Goal: Transaction & Acquisition: Download file/media

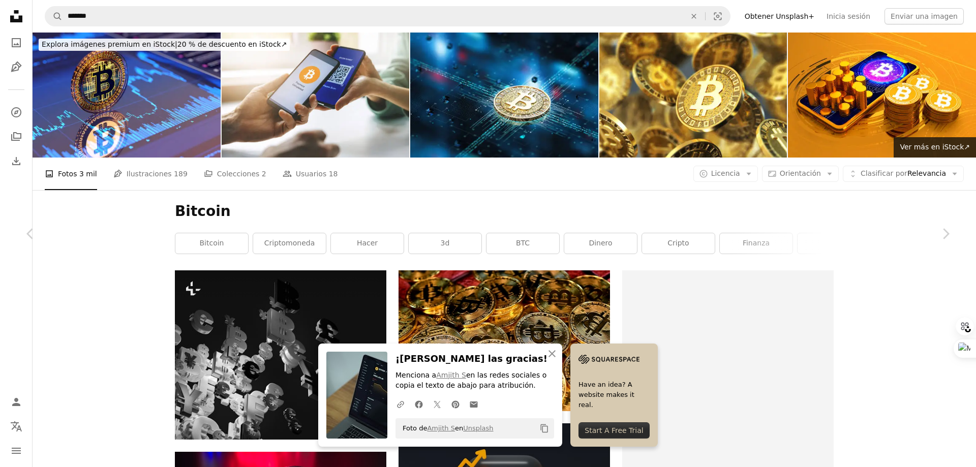
scroll to position [305, 0]
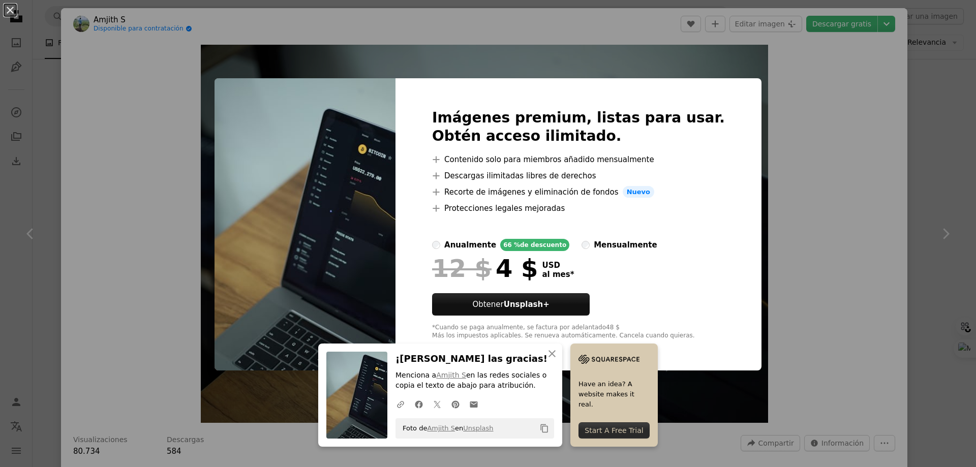
click at [775, 184] on div "An X shape Imágenes premium, listas para usar. Obtén acceso ilimitado. A plus s…" at bounding box center [488, 233] width 976 height 467
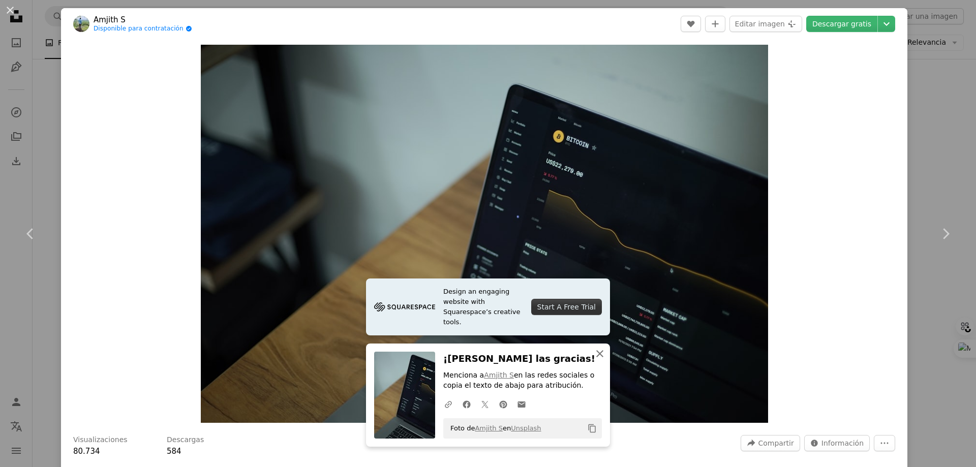
click at [589, 355] on button "An X shape Cerrar" at bounding box center [599, 354] width 20 height 20
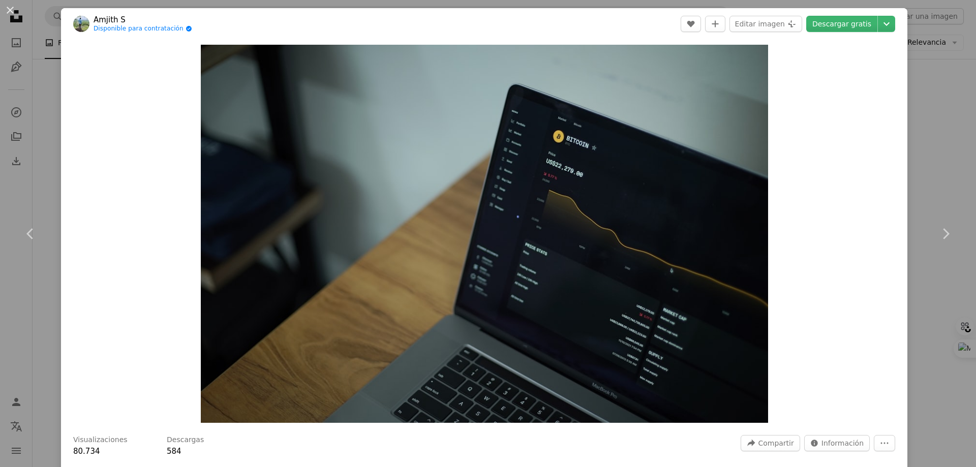
click at [32, 230] on icon at bounding box center [29, 233] width 7 height 11
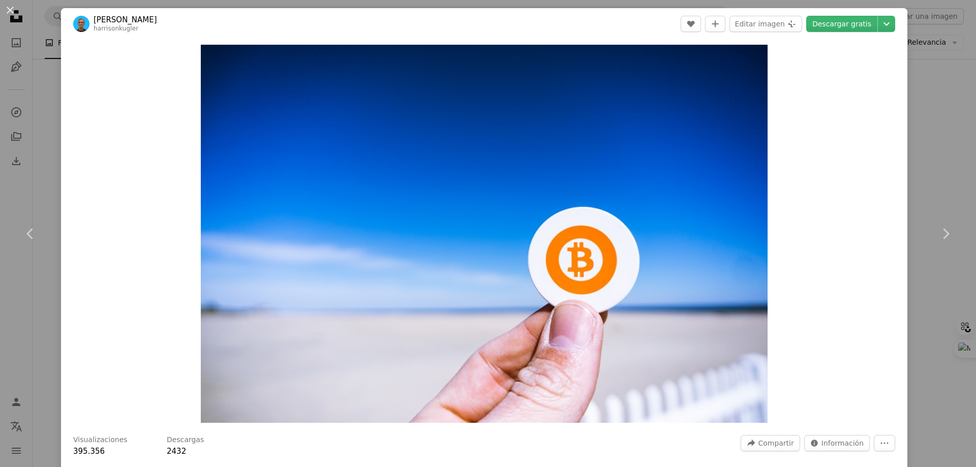
click at [933, 212] on link "Chevron right" at bounding box center [945, 234] width 61 height 98
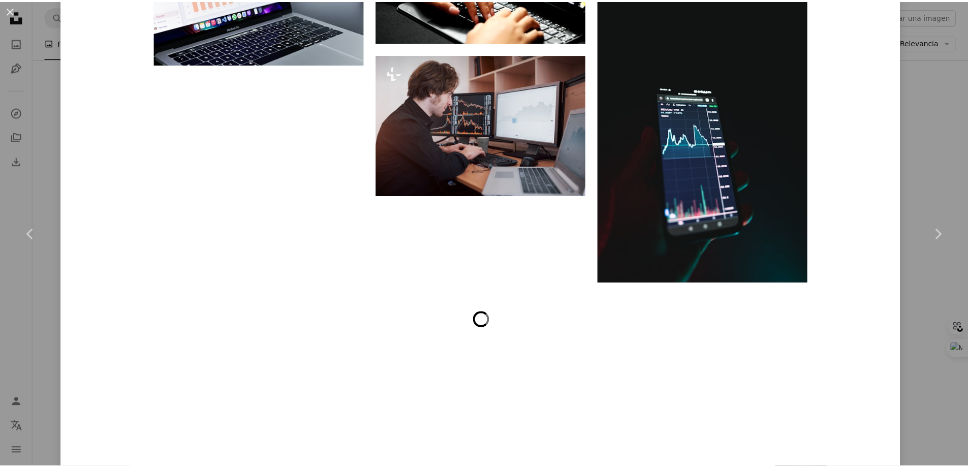
scroll to position [7830, 0]
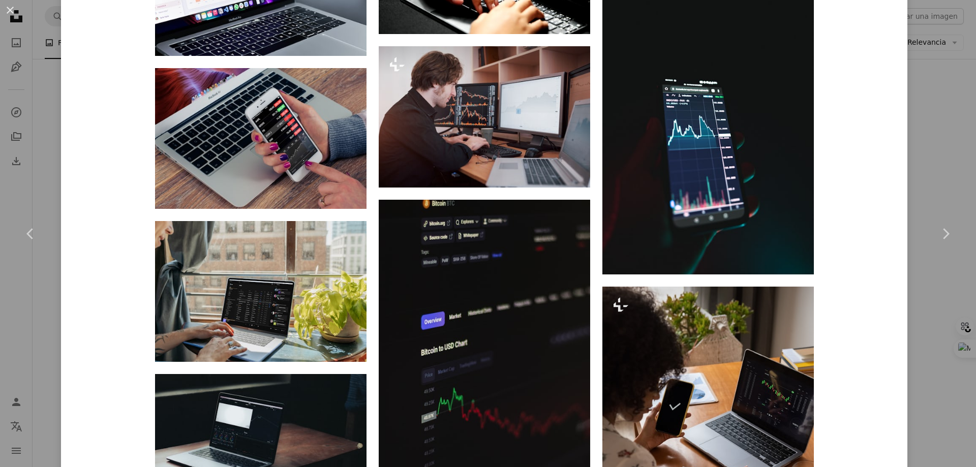
click at [924, 160] on div "An X shape Chevron left Chevron right Amjith S Disponible para contratación A c…" at bounding box center [488, 233] width 976 height 467
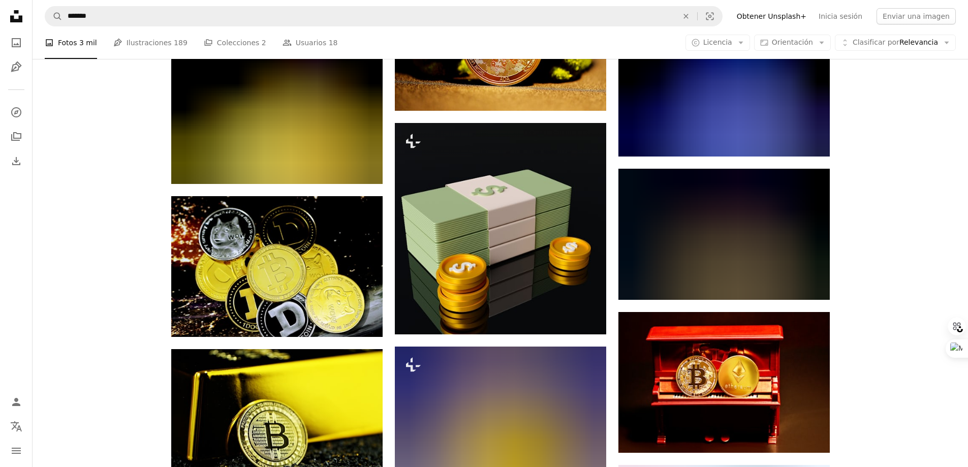
scroll to position [29627, 0]
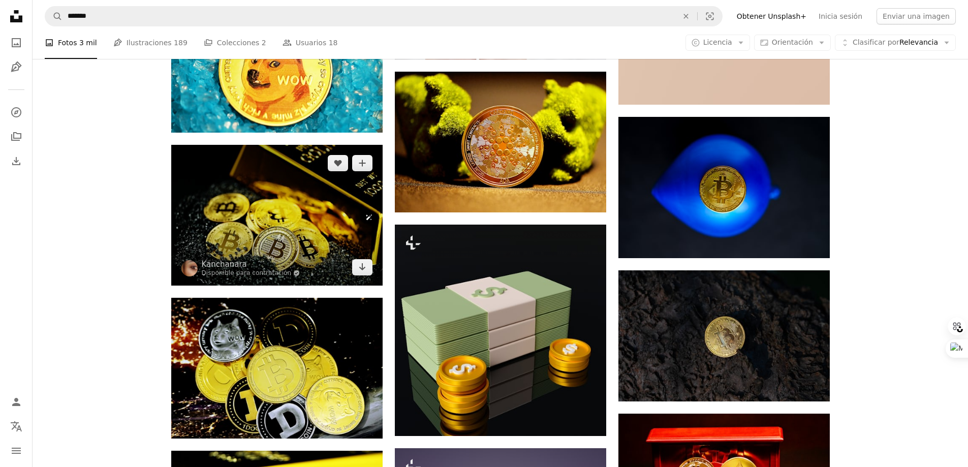
click at [333, 221] on img at bounding box center [276, 215] width 211 height 141
click at [270, 227] on img at bounding box center [276, 215] width 211 height 141
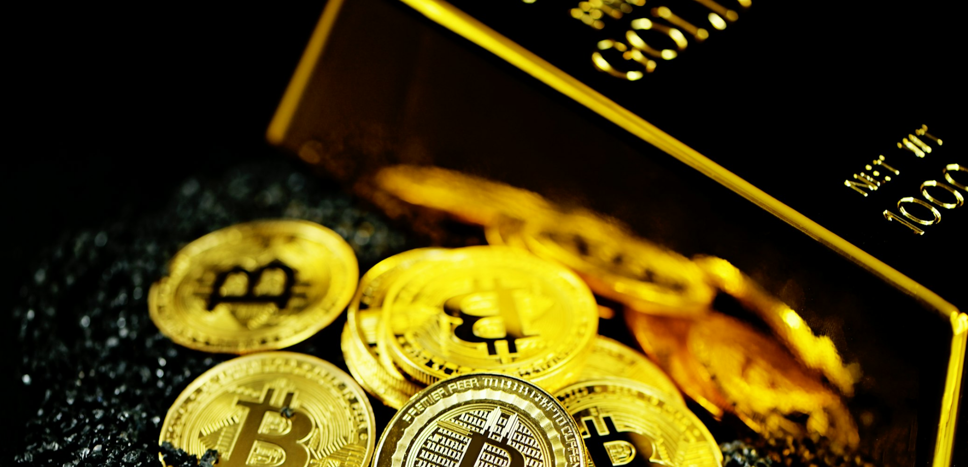
click at [578, 228] on img "Reducir el zoom en esta imagen" at bounding box center [483, 321] width 969 height 645
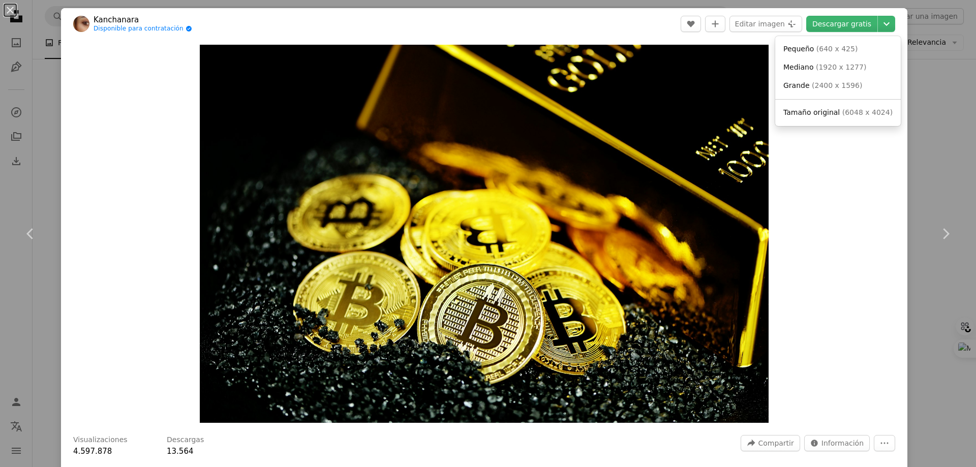
click at [879, 20] on icon "Chevron down" at bounding box center [886, 24] width 16 height 12
click at [846, 71] on span "( 1920 x 1277 )" at bounding box center [841, 67] width 50 height 8
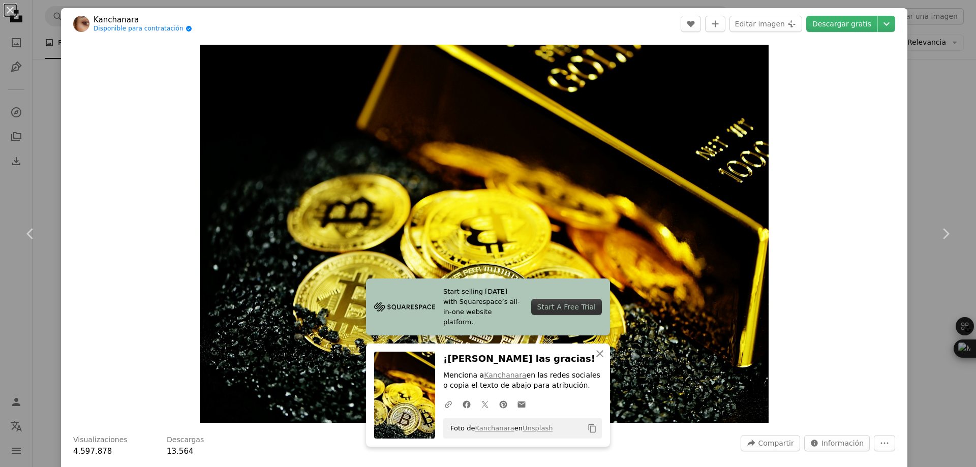
click at [28, 203] on link "Chevron left" at bounding box center [30, 234] width 61 height 98
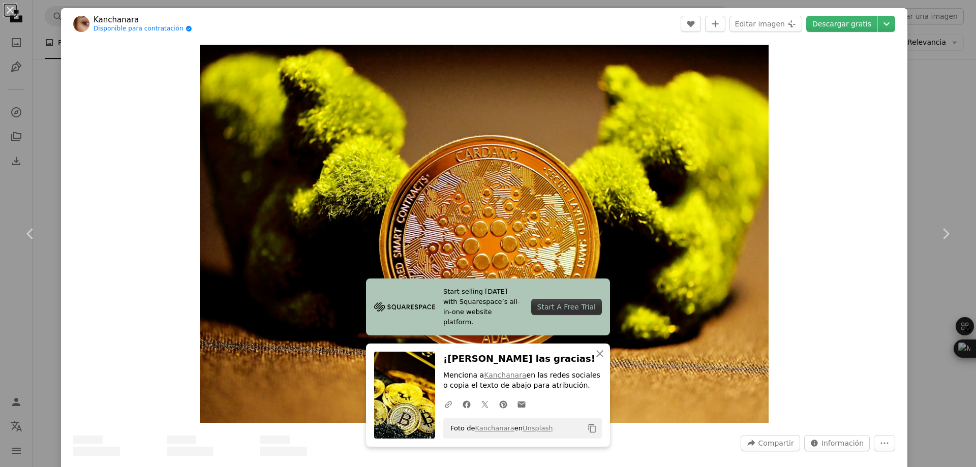
click at [933, 112] on div "An X shape Chevron left Chevron right Kanchanara Disponible para contratación A…" at bounding box center [488, 233] width 976 height 467
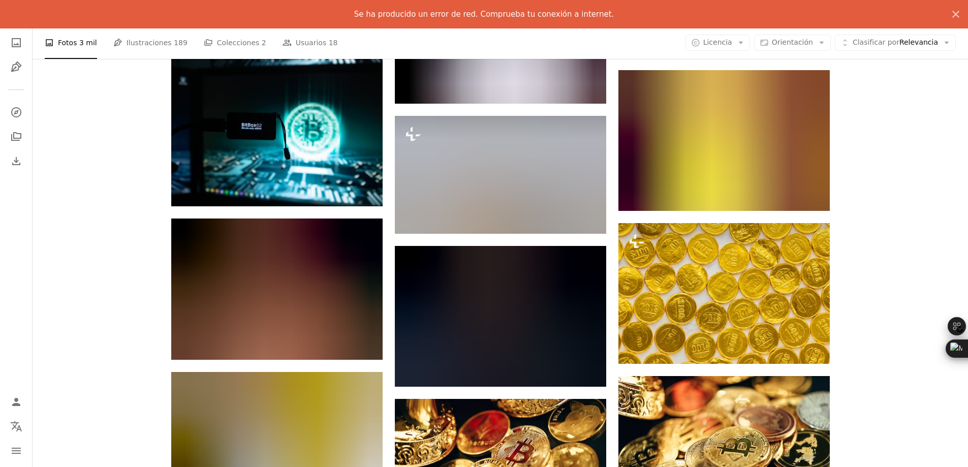
scroll to position [31087, 0]
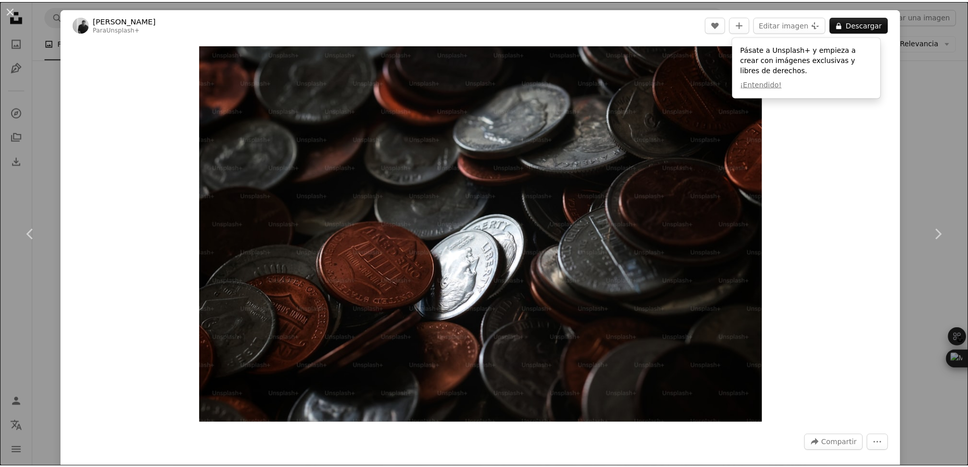
scroll to position [2033, 0]
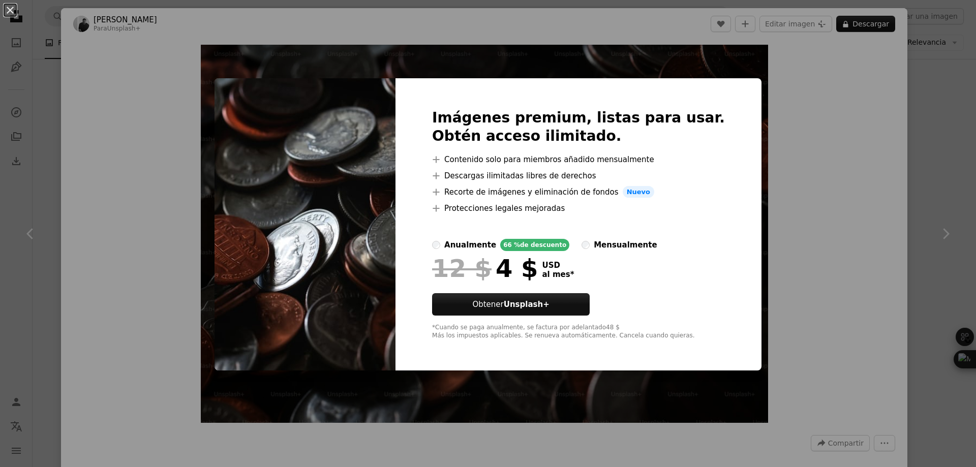
click at [953, 123] on div "An X shape Imágenes premium, listas para usar. Obtén acceso ilimitado. A plus s…" at bounding box center [488, 233] width 976 height 467
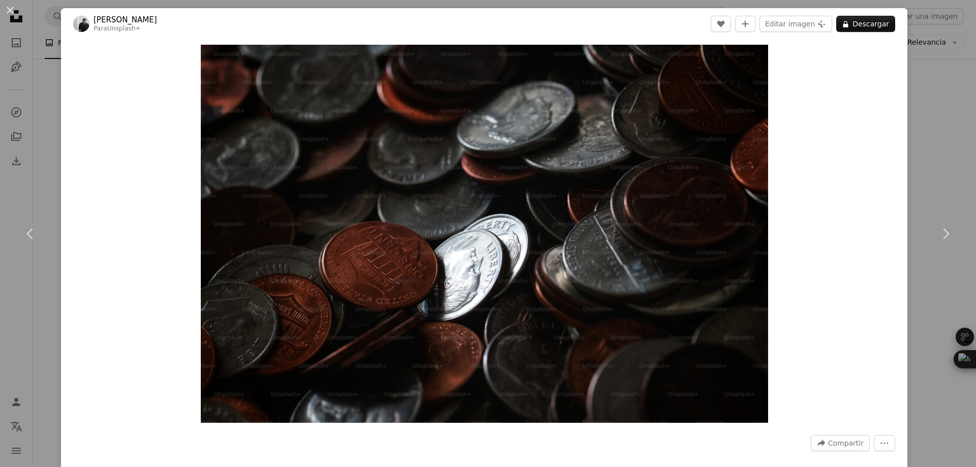
click at [922, 174] on div "An X shape Chevron left Chevron right [PERSON_NAME] Para Unsplash+ A heart A pl…" at bounding box center [488, 233] width 976 height 467
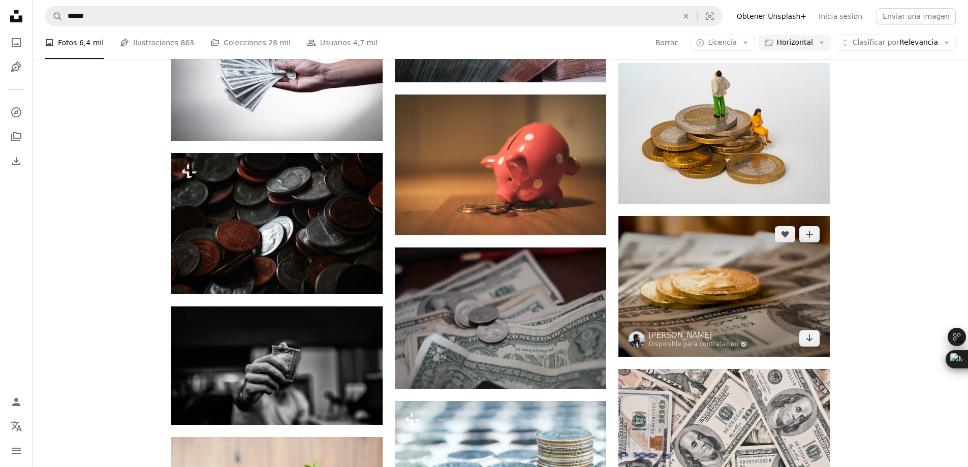
click at [703, 319] on img at bounding box center [723, 286] width 211 height 141
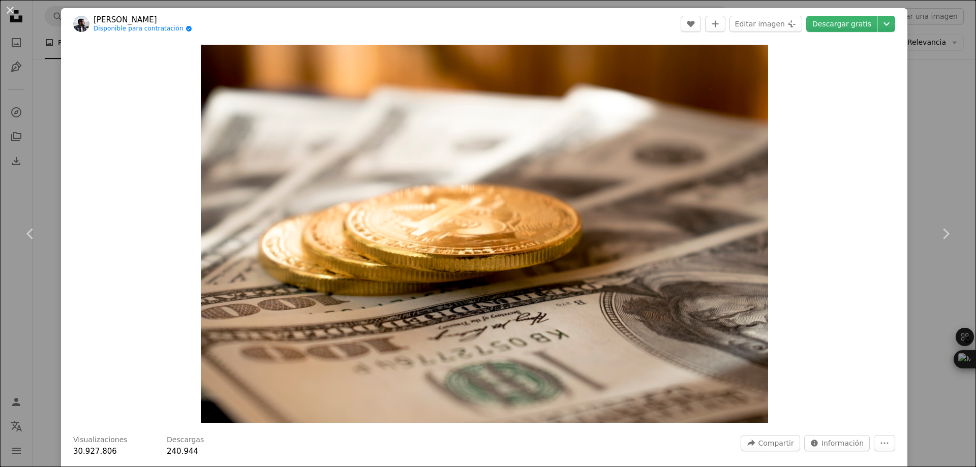
click at [914, 134] on div "An X shape Chevron left Chevron right [PERSON_NAME] Demidko Disponible para con…" at bounding box center [488, 233] width 976 height 467
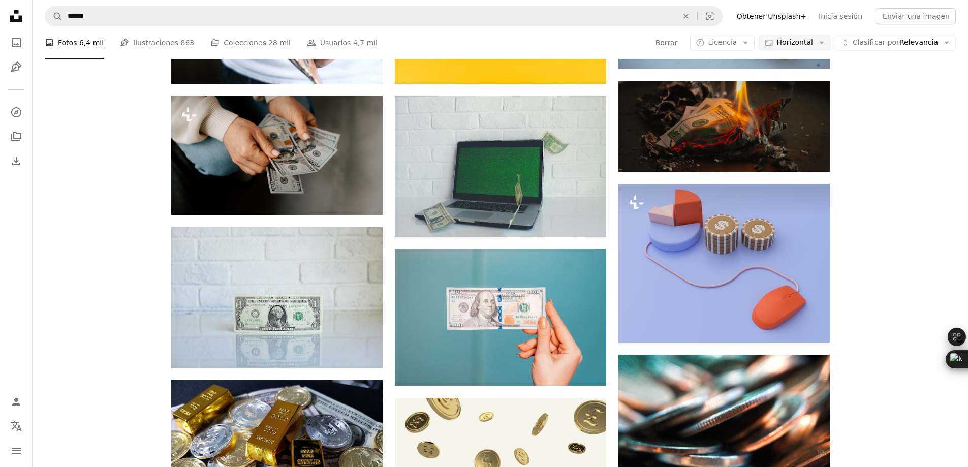
scroll to position [8538, 0]
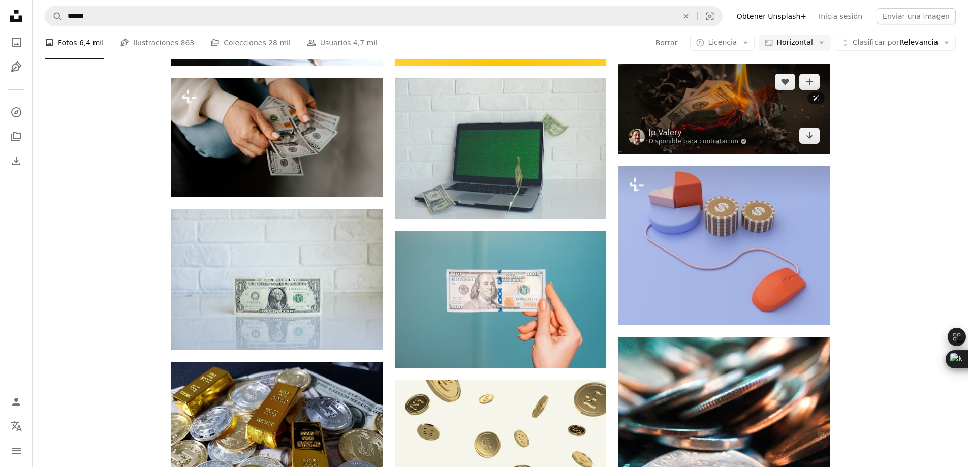
click at [718, 112] on img at bounding box center [723, 109] width 211 height 90
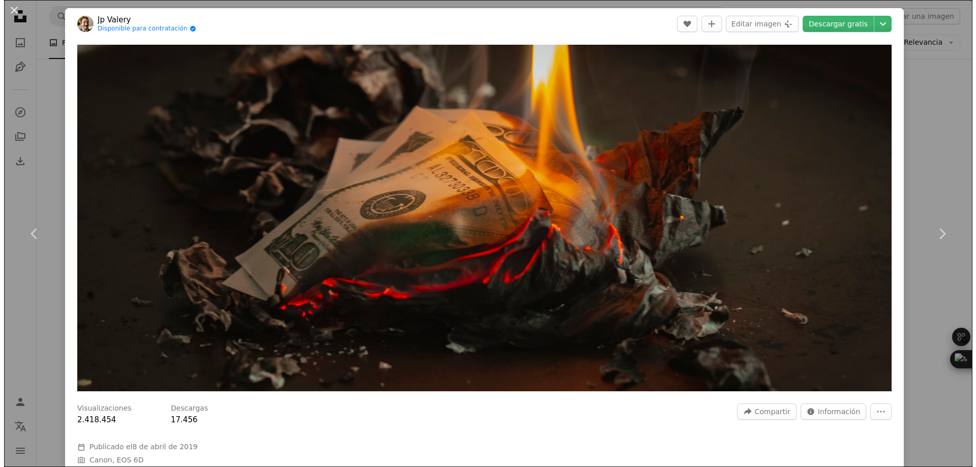
scroll to position [8487, 0]
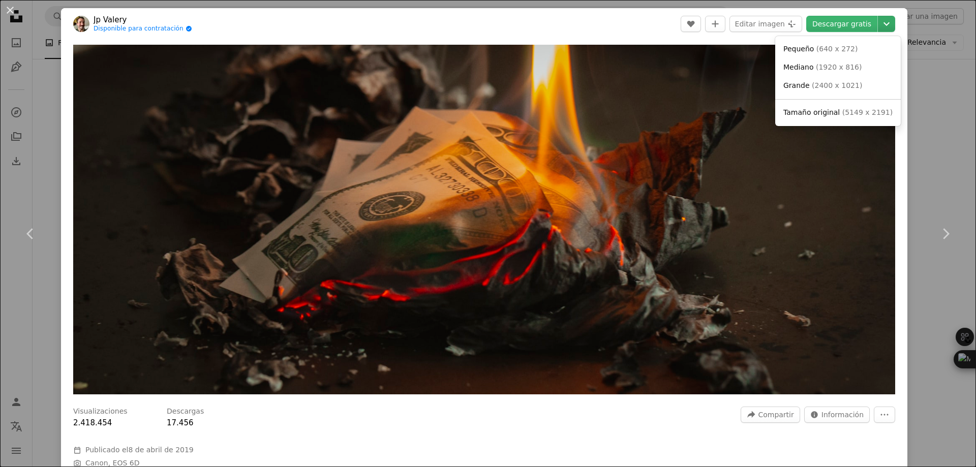
click at [883, 28] on icon "Chevron down" at bounding box center [886, 24] width 16 height 12
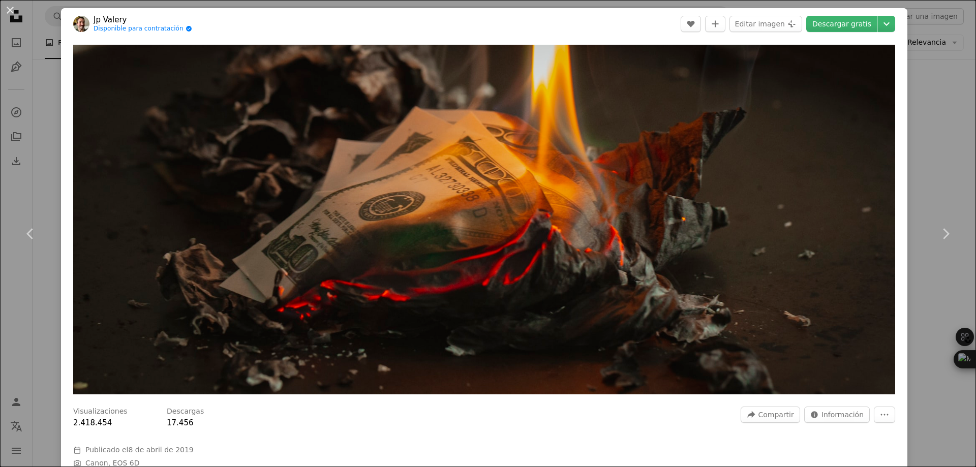
drag, startPoint x: 963, startPoint y: 30, endPoint x: 963, endPoint y: 76, distance: 45.7
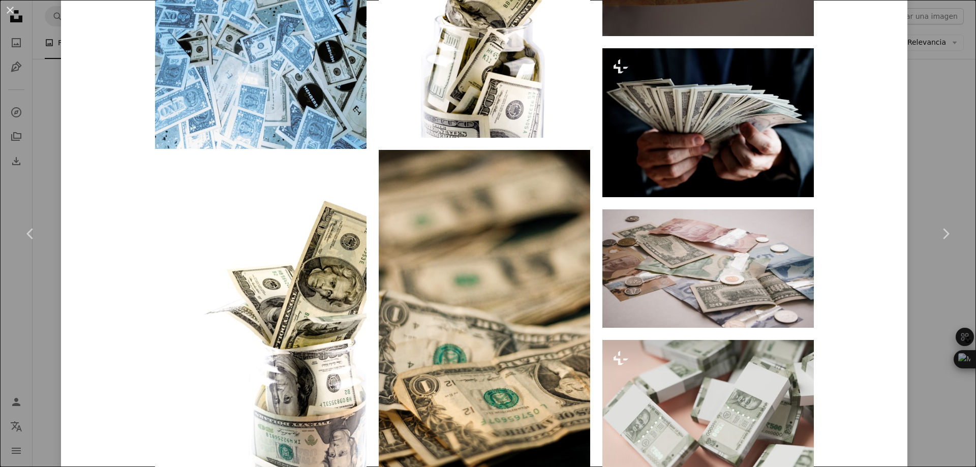
scroll to position [3207, 0]
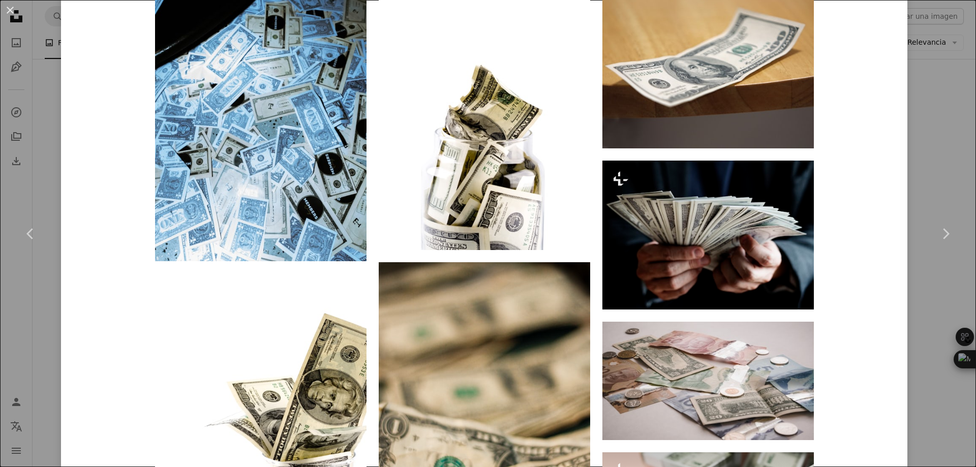
click at [926, 154] on div "An X shape Chevron left Chevron right [PERSON_NAME] Disponible para contratació…" at bounding box center [488, 233] width 976 height 467
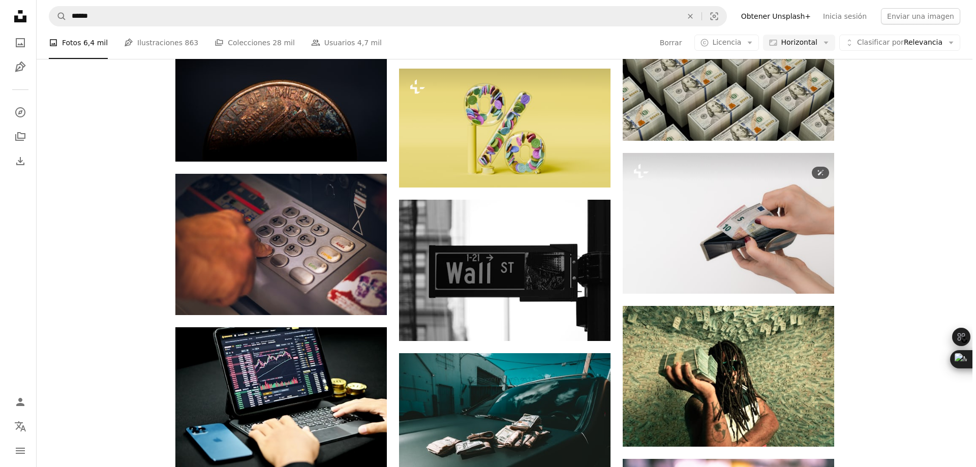
scroll to position [11078, 0]
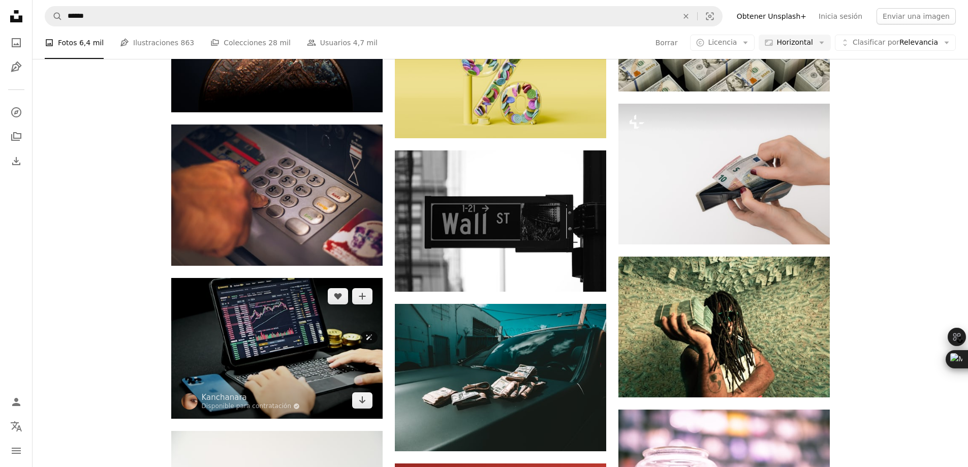
click at [321, 343] on img at bounding box center [276, 348] width 211 height 141
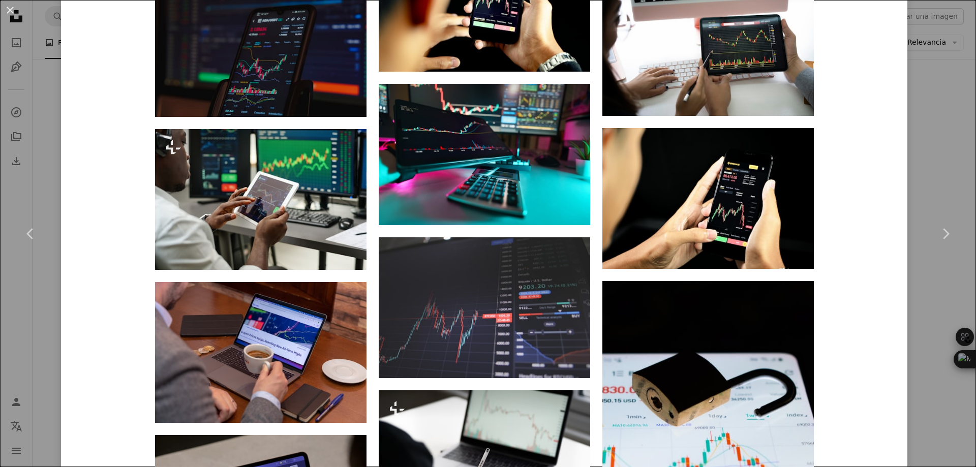
scroll to position [1880, 0]
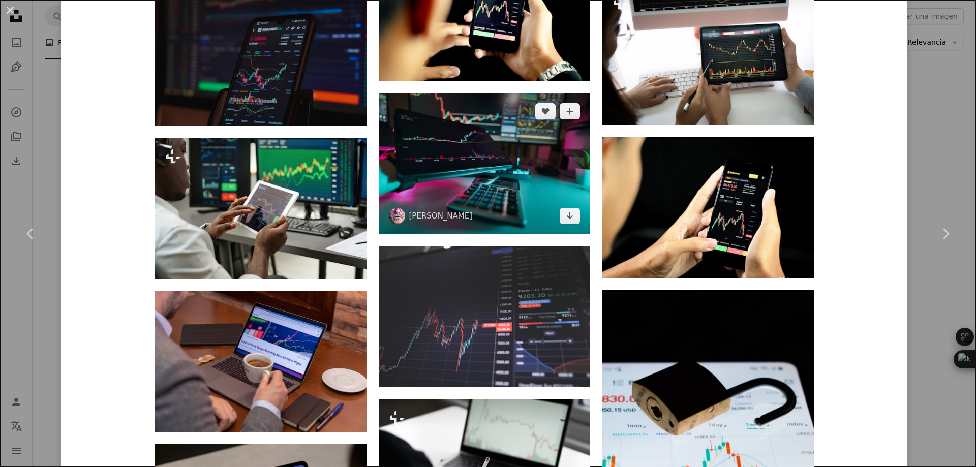
click at [426, 169] on img at bounding box center [484, 163] width 211 height 141
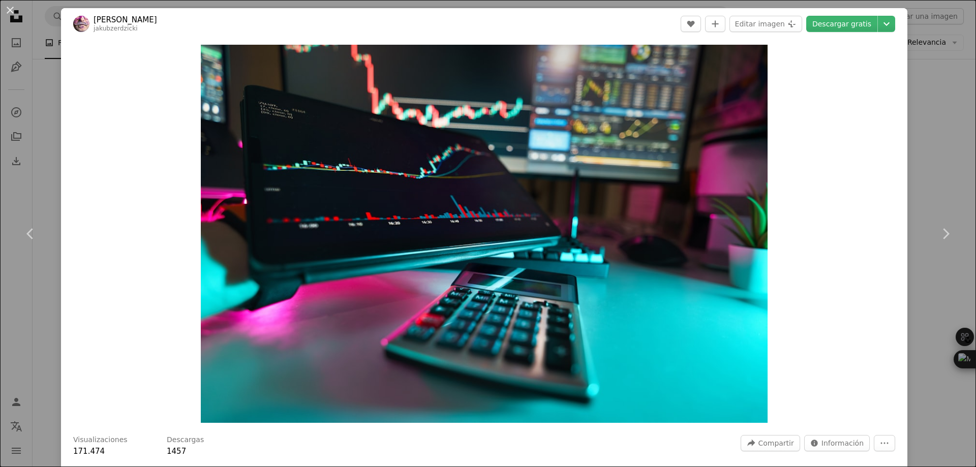
click at [887, 23] on header "[PERSON_NAME] jakubzerdzicki A heart A plus sign Editar imagen Plus sign for Un…" at bounding box center [484, 24] width 846 height 32
click at [883, 26] on icon "Elegir el tamaño de descarga" at bounding box center [886, 24] width 6 height 4
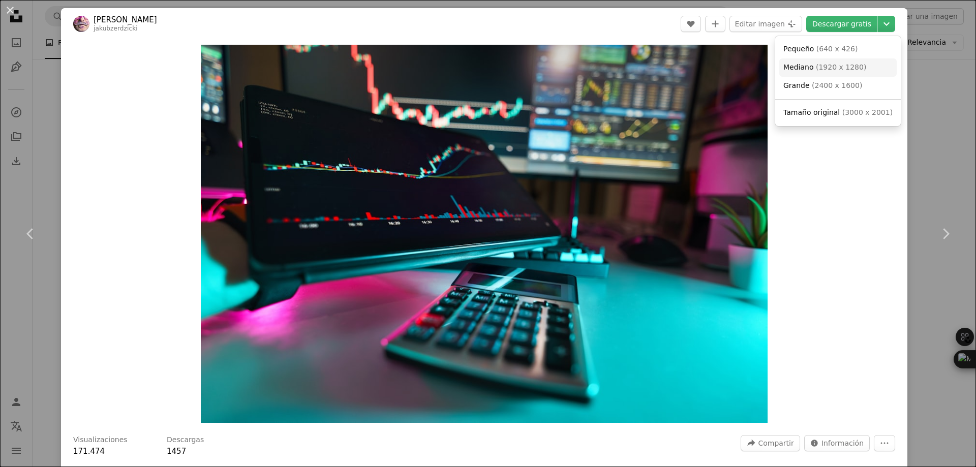
click at [859, 70] on link "Mediano ( 1920 x 1280 )" at bounding box center [837, 67] width 117 height 18
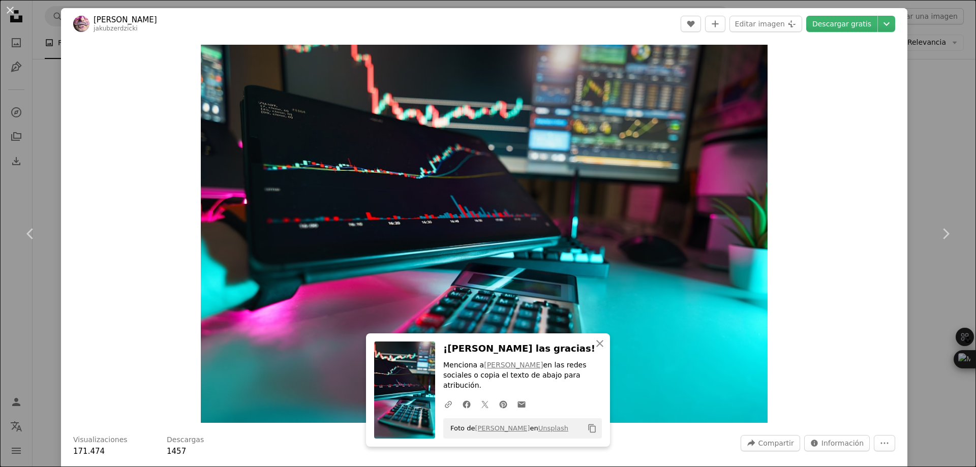
drag, startPoint x: 935, startPoint y: 145, endPoint x: 770, endPoint y: 236, distance: 188.6
click at [935, 145] on div "An X shape Chevron left Chevron right [PERSON_NAME] jakubzerdzicki A heart A pl…" at bounding box center [488, 233] width 976 height 467
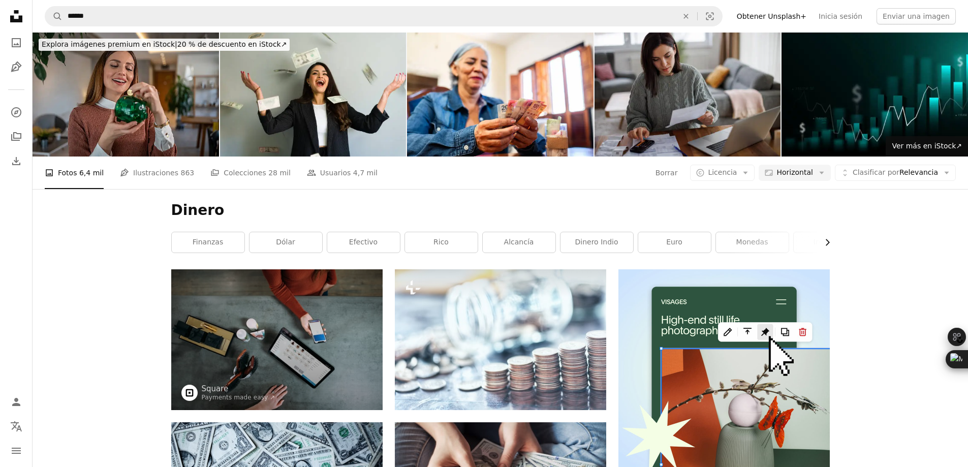
click at [828, 241] on icon "button" at bounding box center [828, 242] width 4 height 7
click at [828, 241] on link "dinero euro" at bounding box center [793, 242] width 73 height 20
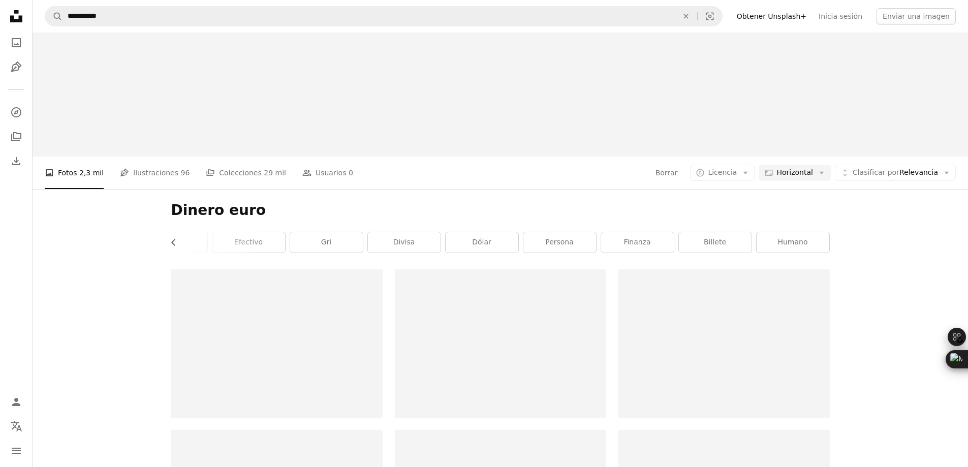
scroll to position [0, 115]
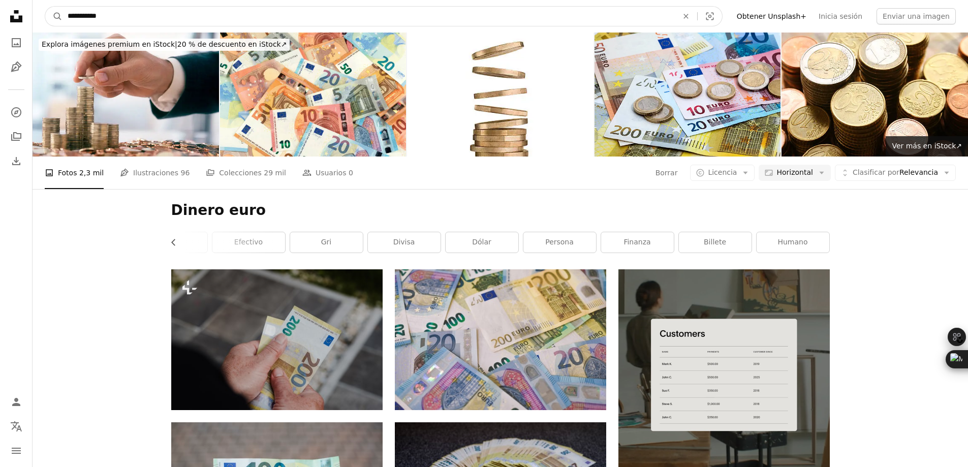
click at [407, 24] on input "**********" at bounding box center [369, 16] width 612 height 19
click at [408, 24] on input "**********" at bounding box center [369, 16] width 612 height 19
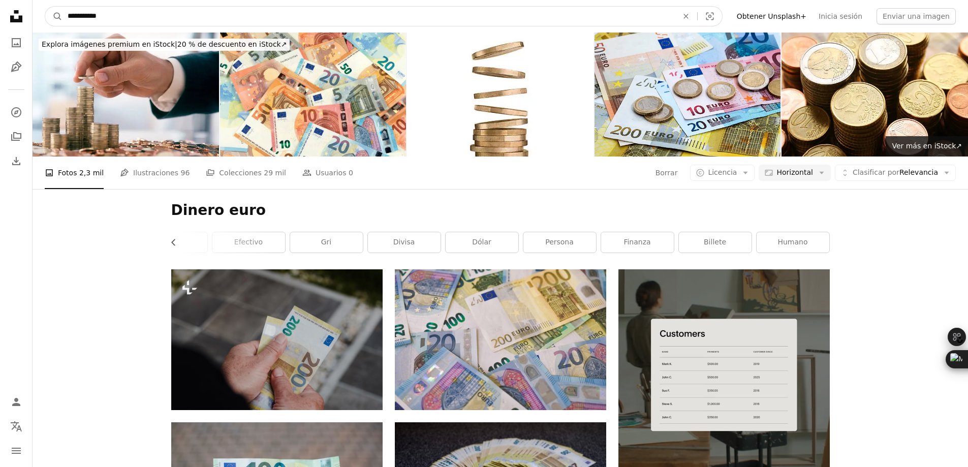
click at [408, 24] on input "**********" at bounding box center [369, 16] width 612 height 19
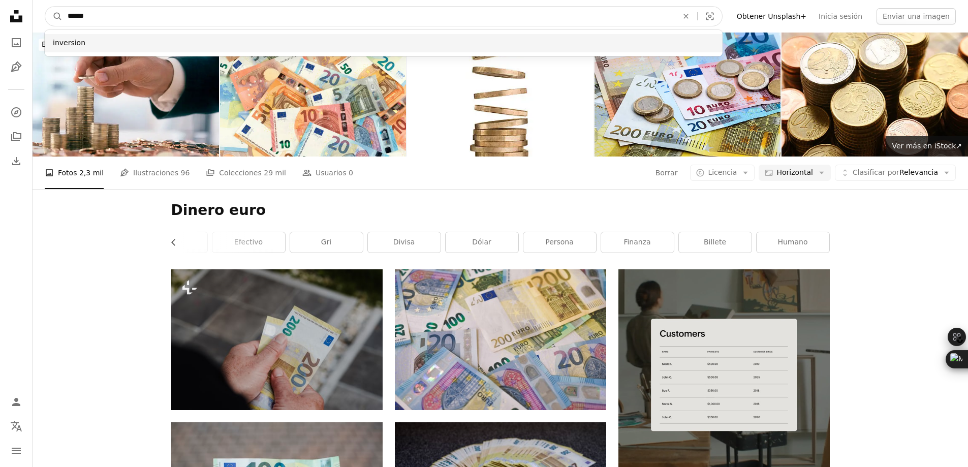
type input "******"
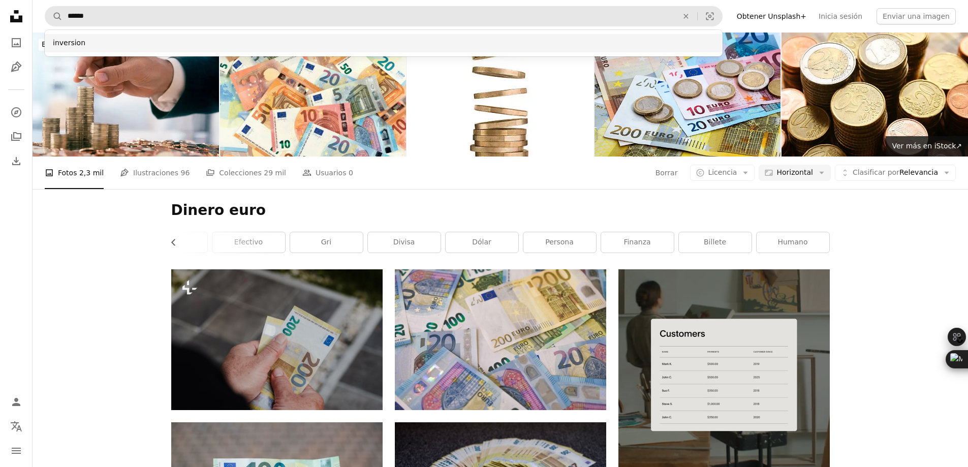
click at [129, 43] on div "inversion" at bounding box center [384, 43] width 678 height 18
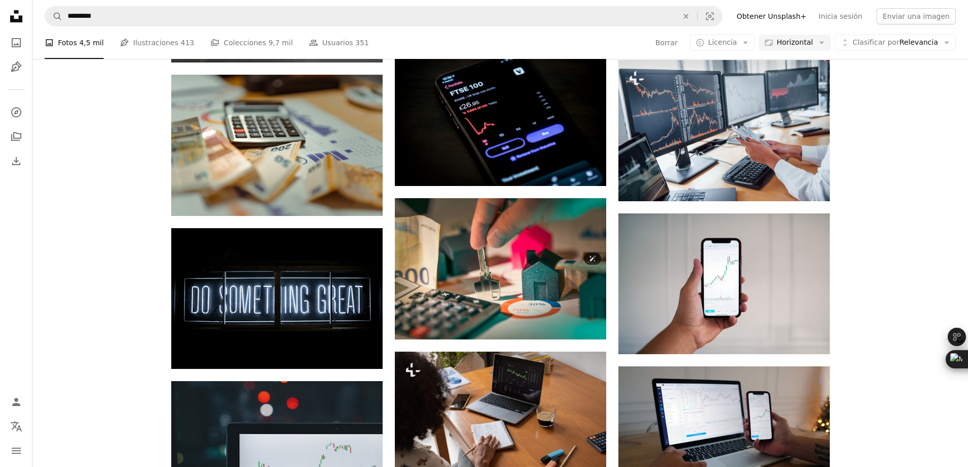
scroll to position [4218, 0]
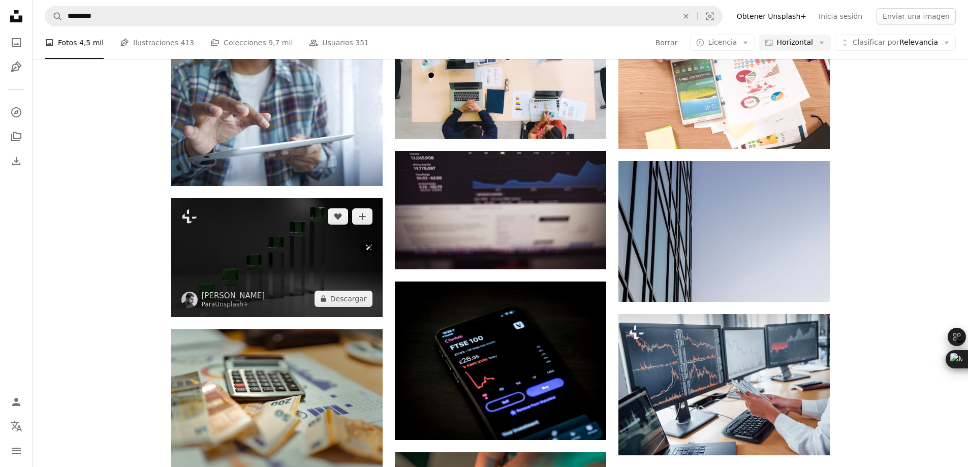
click at [264, 270] on img at bounding box center [276, 257] width 211 height 119
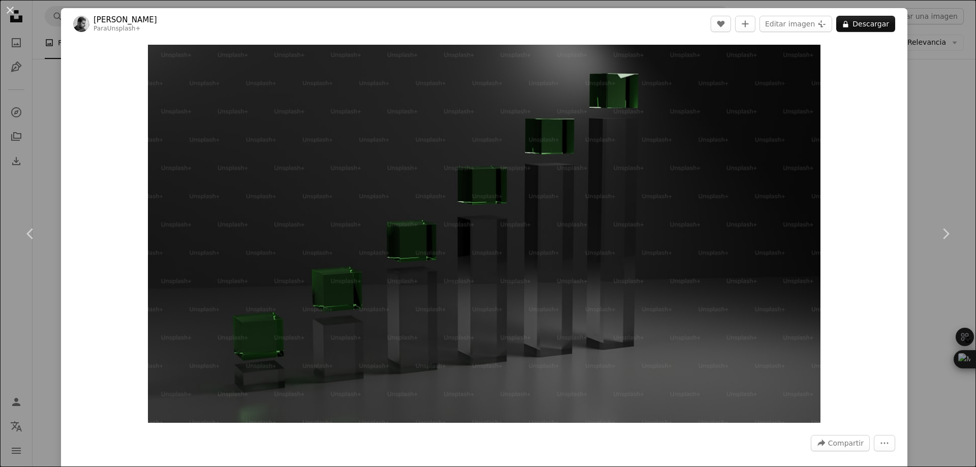
click at [954, 137] on div "An X shape Chevron left Chevron right [PERSON_NAME] Para Unsplash+ A heart A pl…" at bounding box center [488, 233] width 976 height 467
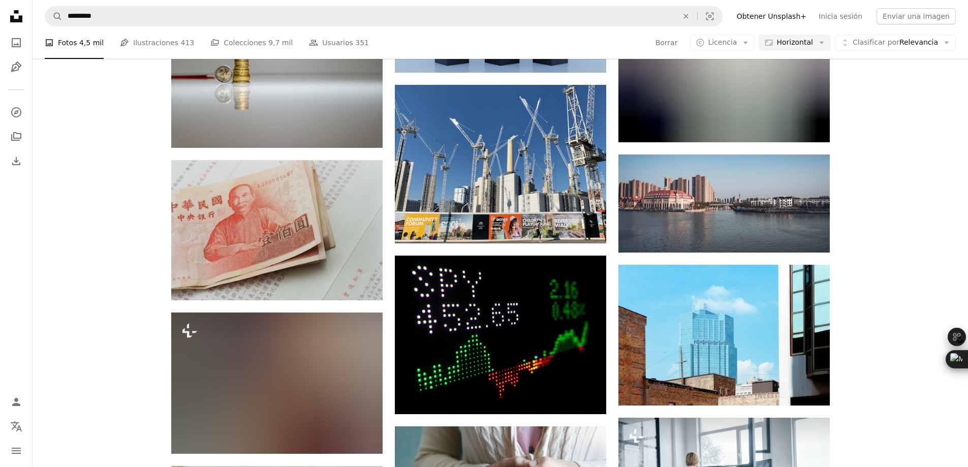
scroll to position [18498, 0]
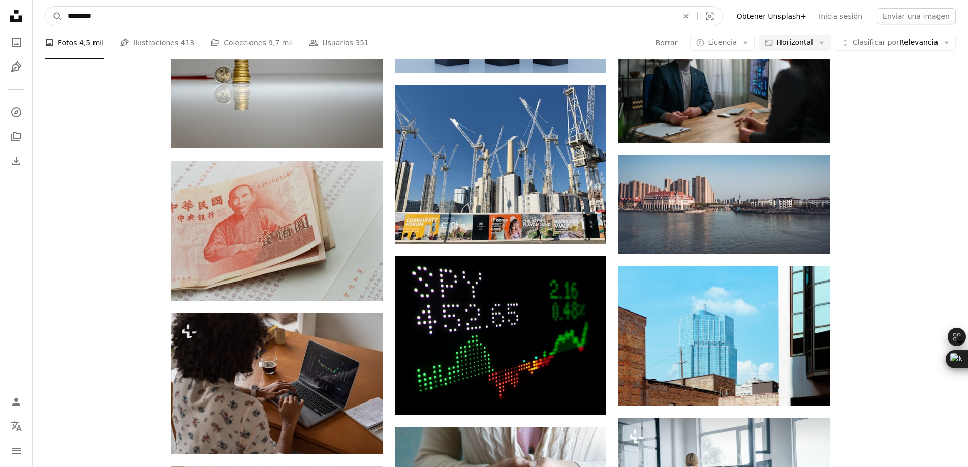
click at [253, 12] on input "*********" at bounding box center [369, 16] width 612 height 19
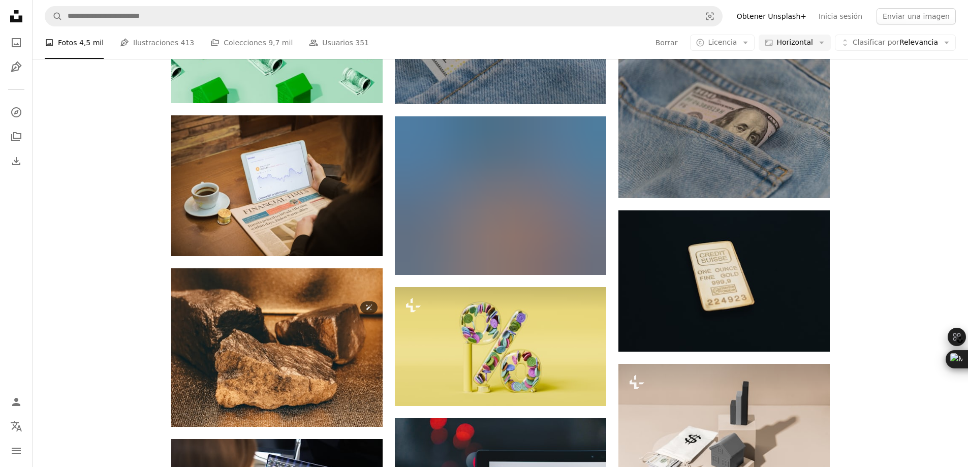
scroll to position [13314, 0]
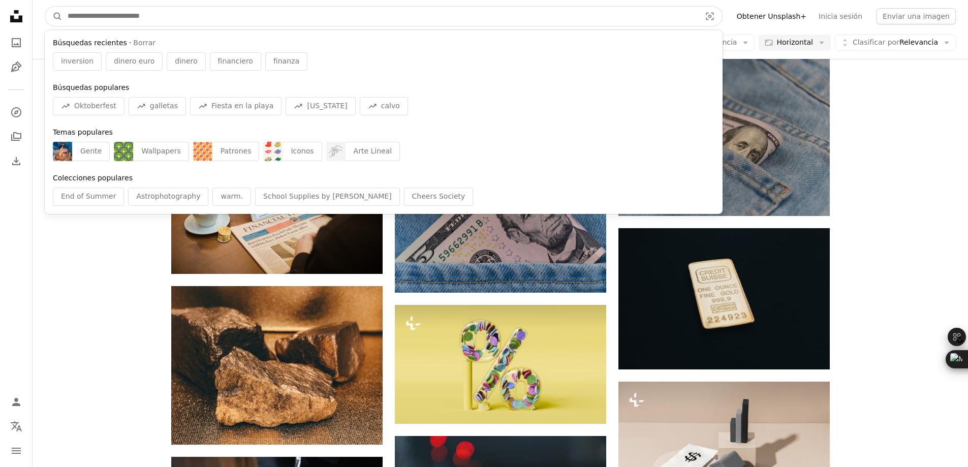
click at [136, 20] on input "Encuentra imágenes en todo el sitio" at bounding box center [380, 16] width 635 height 19
click at [256, 11] on input "Encuentra imágenes en todo el sitio" at bounding box center [380, 16] width 635 height 19
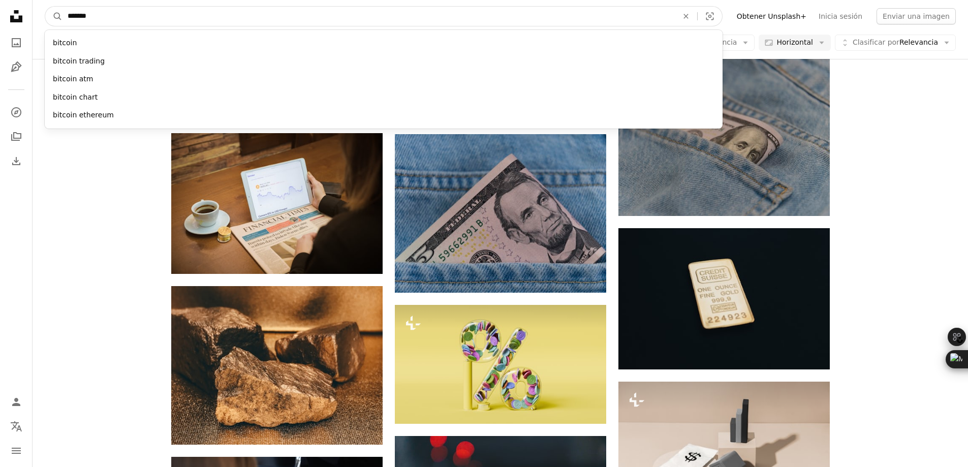
type input "*******"
click at [45, 7] on button "A magnifying glass" at bounding box center [53, 16] width 17 height 19
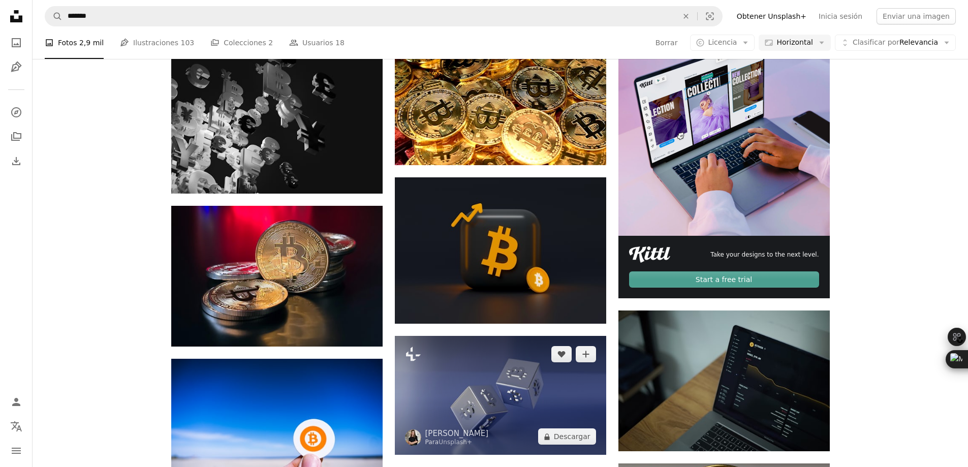
scroll to position [254, 0]
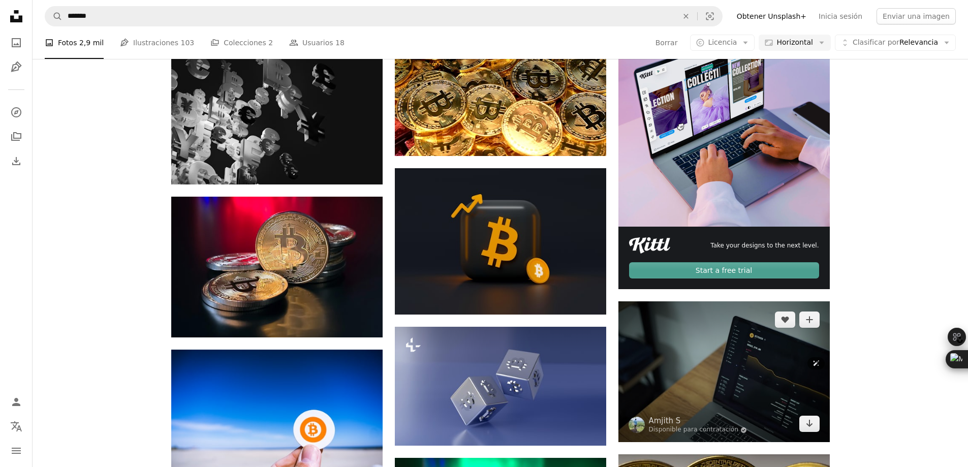
click at [741, 390] on img at bounding box center [723, 371] width 211 height 141
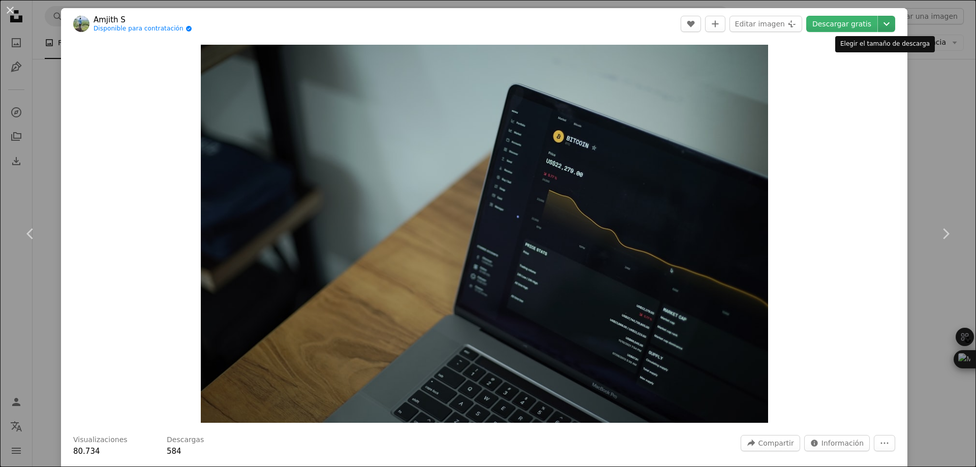
click at [884, 27] on icon "Chevron down" at bounding box center [886, 24] width 16 height 12
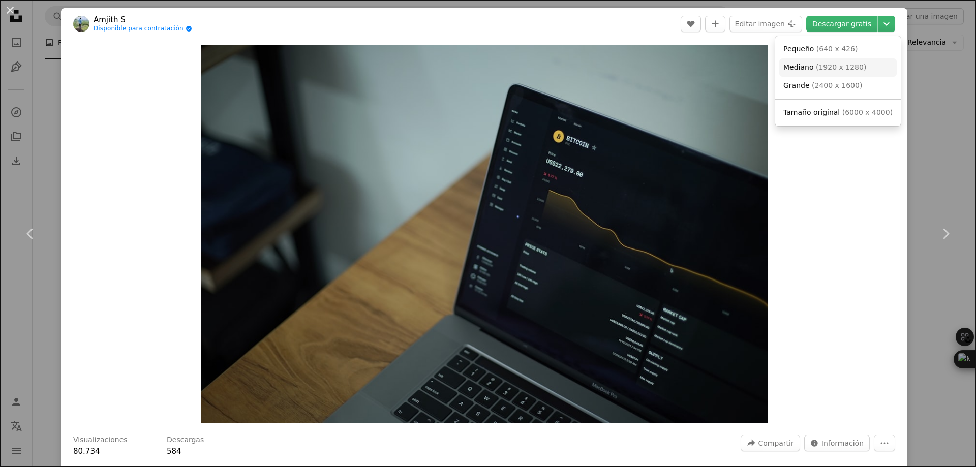
click at [849, 67] on span "( 1920 x 1280 )" at bounding box center [841, 67] width 50 height 8
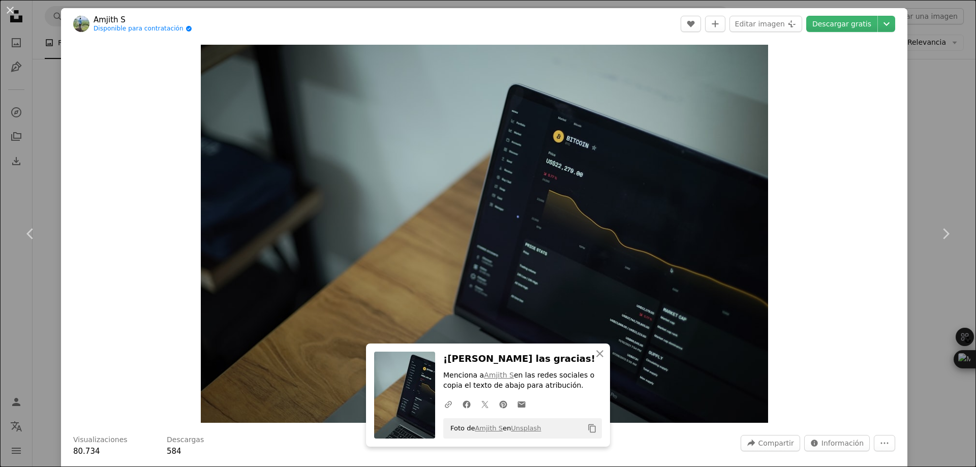
click at [46, 183] on div "An X shape Chevron left Chevron right [PERSON_NAME] S Disponible para contratac…" at bounding box center [488, 233] width 976 height 467
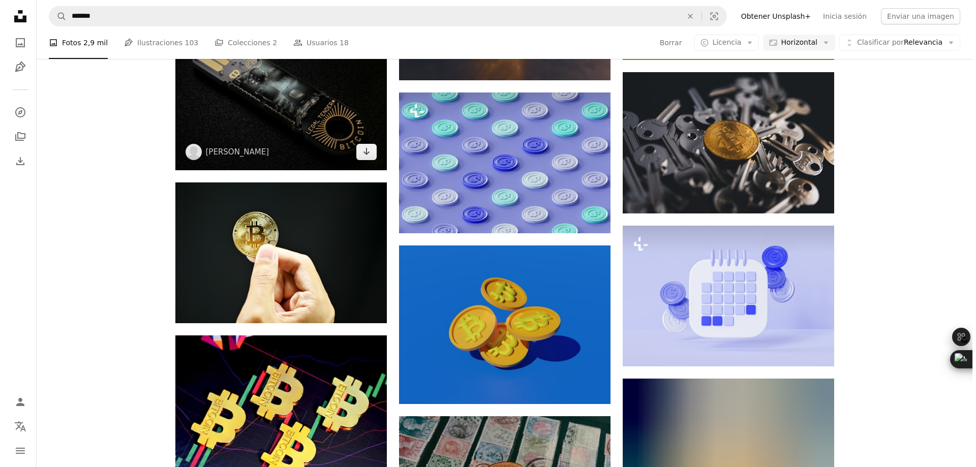
scroll to position [2643, 0]
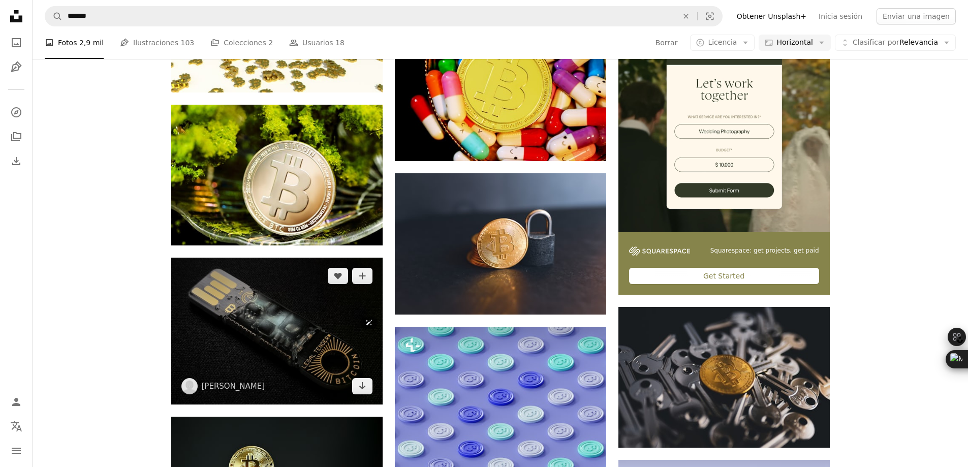
click at [283, 332] on img at bounding box center [276, 331] width 211 height 147
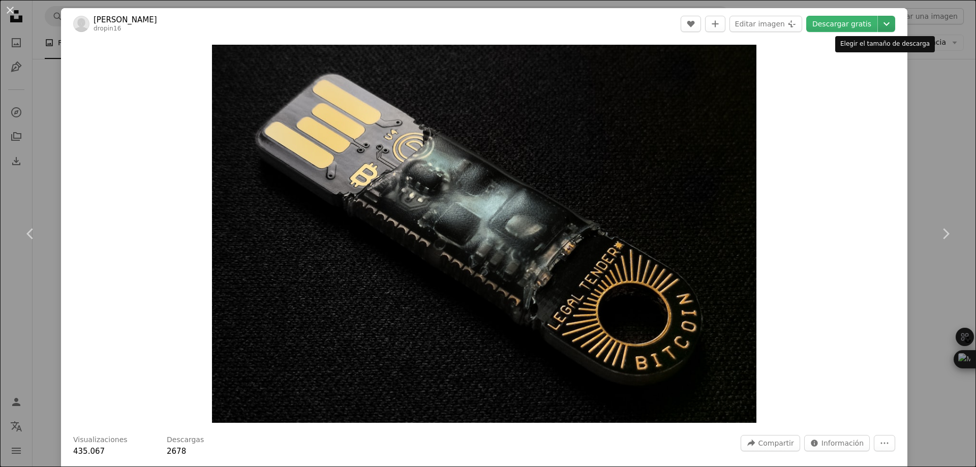
click at [878, 28] on icon "Chevron down" at bounding box center [886, 24] width 16 height 12
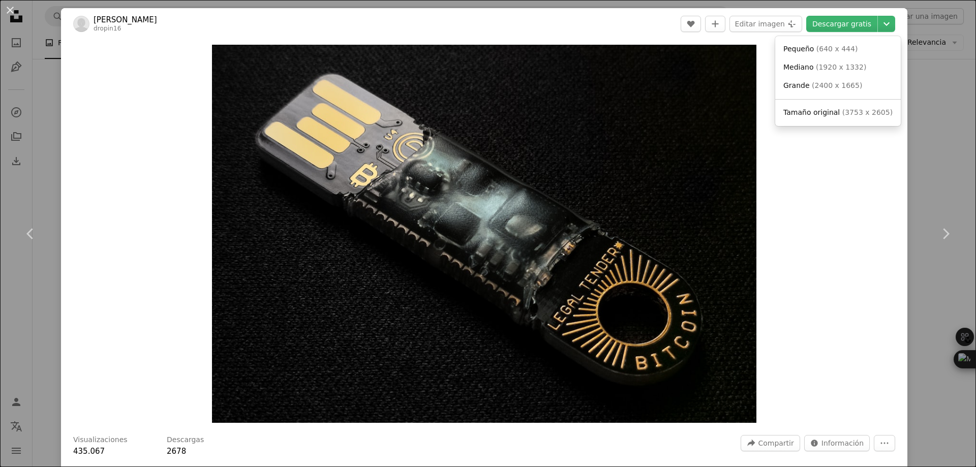
click at [944, 132] on dialog "An X shape Chevron left Chevron right Simon dropin16 A heart A plus sign Editar…" at bounding box center [488, 233] width 976 height 467
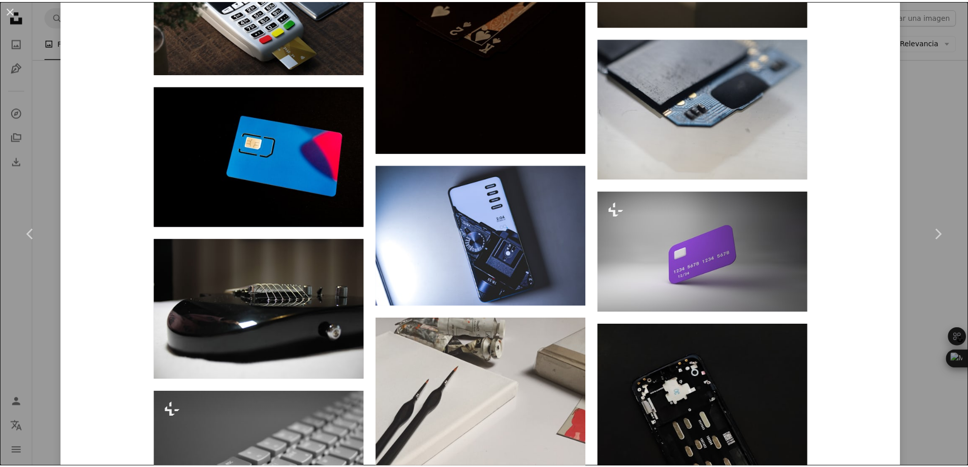
scroll to position [1779, 0]
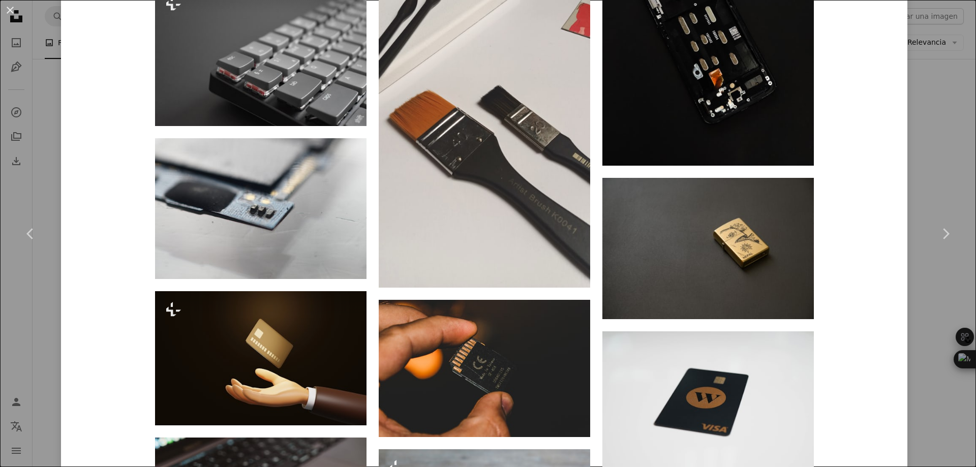
click at [930, 156] on div "An X shape Chevron left Chevron right Simon dropin16 A heart A plus sign Editar…" at bounding box center [488, 233] width 976 height 467
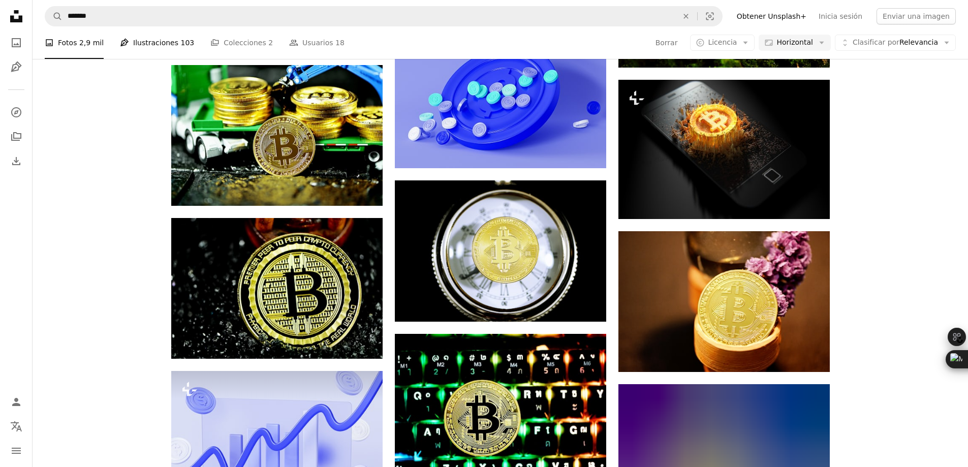
scroll to position [5438, 0]
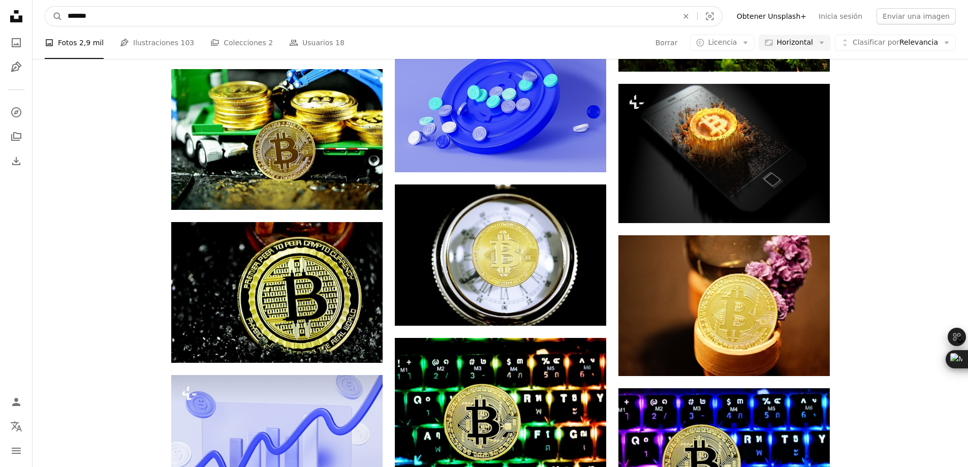
click at [197, 12] on input "*******" at bounding box center [369, 16] width 612 height 19
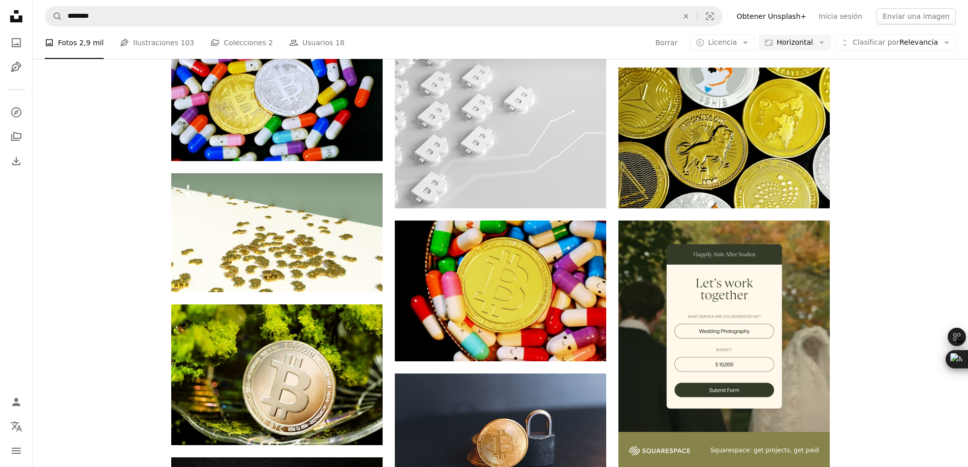
scroll to position [2439, 0]
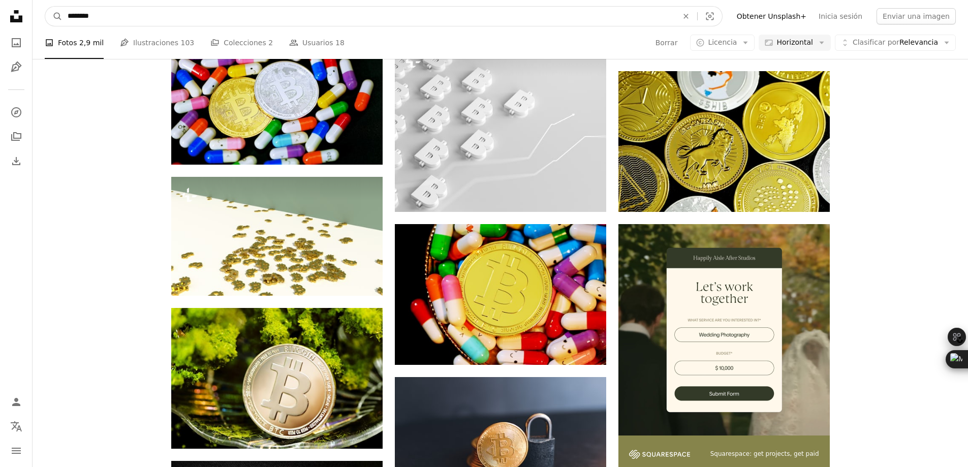
click at [130, 15] on input "*******" at bounding box center [369, 16] width 612 height 19
type input "**********"
click at [45, 7] on button "A magnifying glass" at bounding box center [53, 16] width 17 height 19
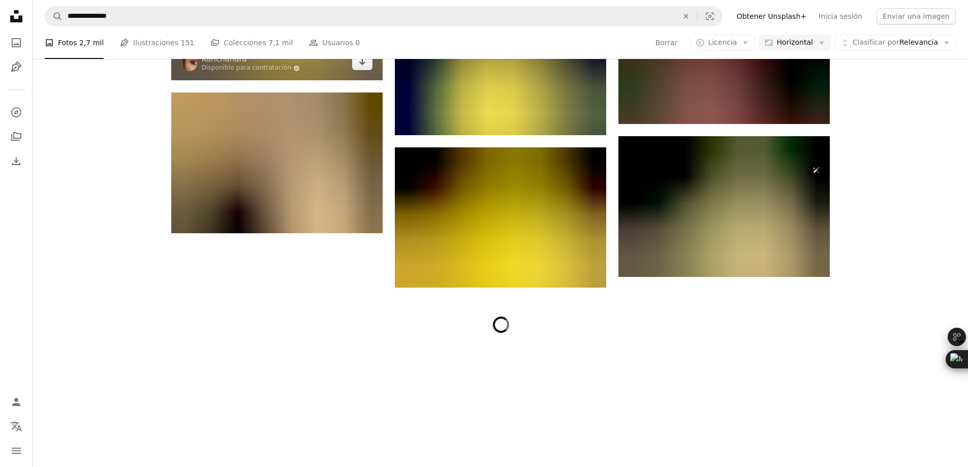
scroll to position [8842, 0]
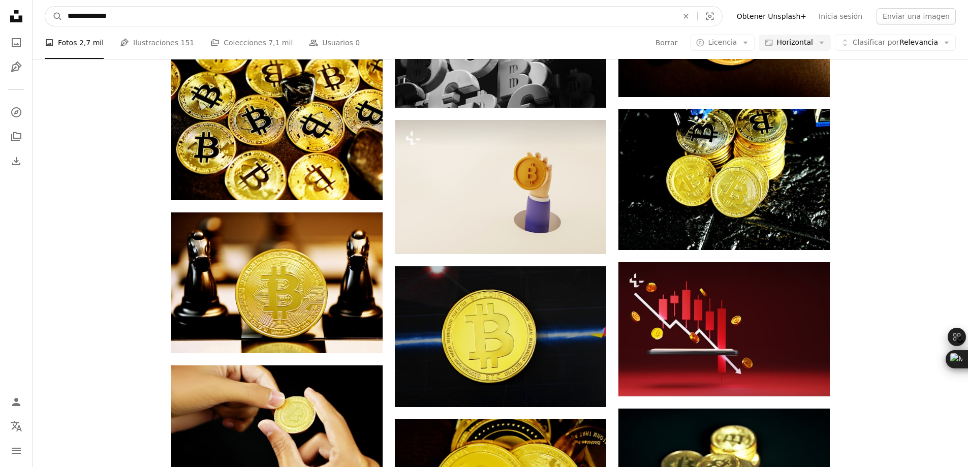
click at [237, 13] on input "**********" at bounding box center [369, 16] width 612 height 19
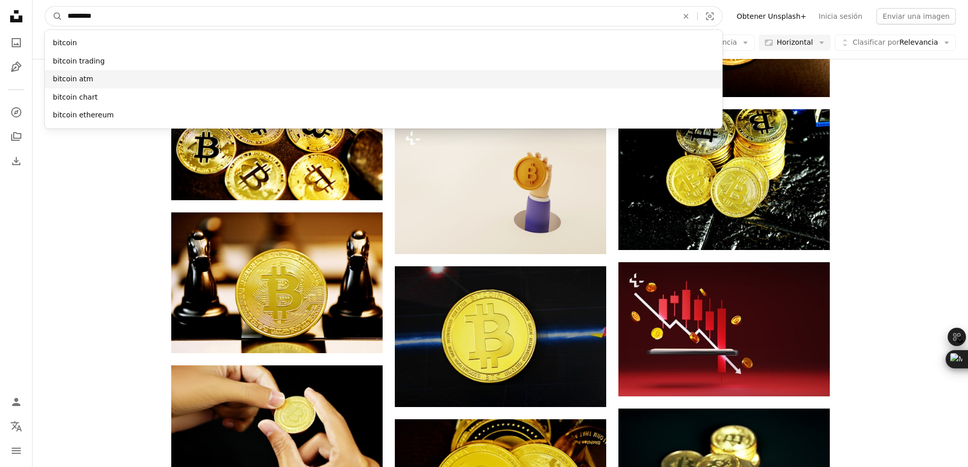
type input "*******"
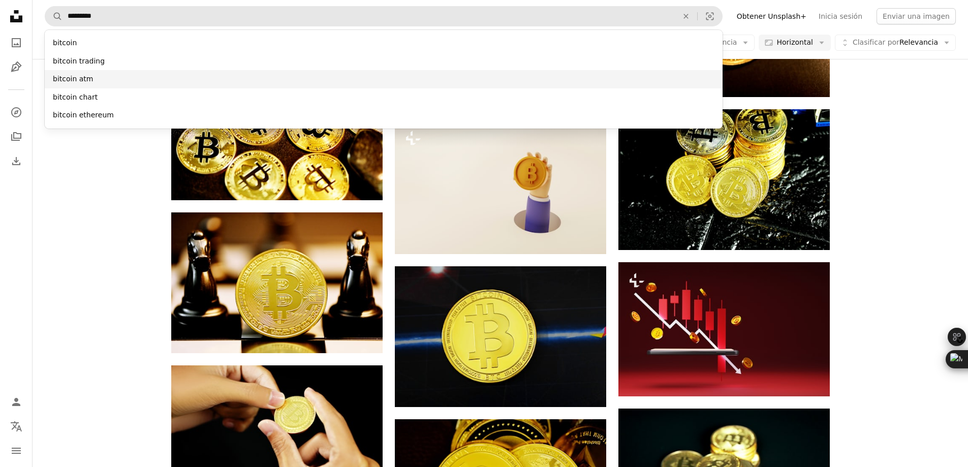
click at [212, 80] on div "bitcoin atm" at bounding box center [384, 79] width 678 height 18
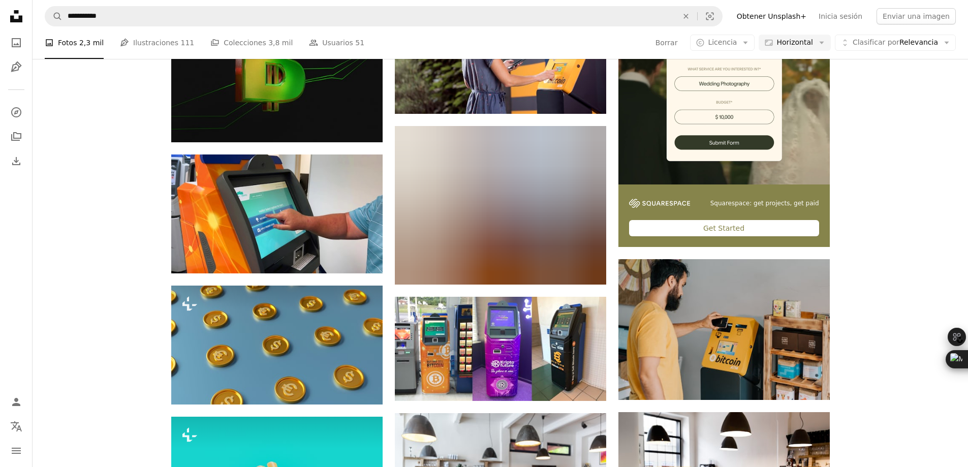
scroll to position [305, 0]
